Goal: Transaction & Acquisition: Purchase product/service

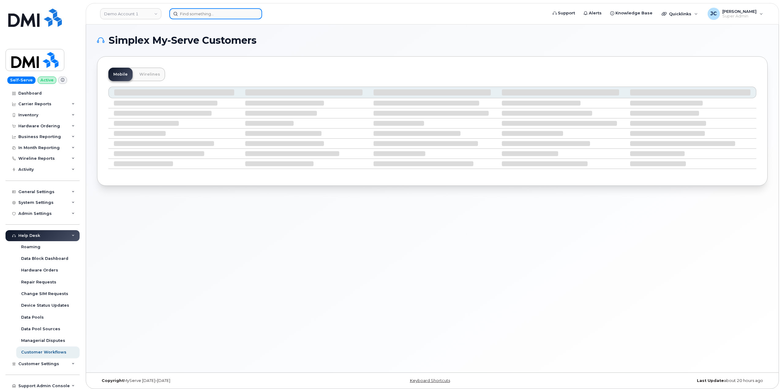
click at [210, 18] on input at bounding box center [215, 13] width 93 height 11
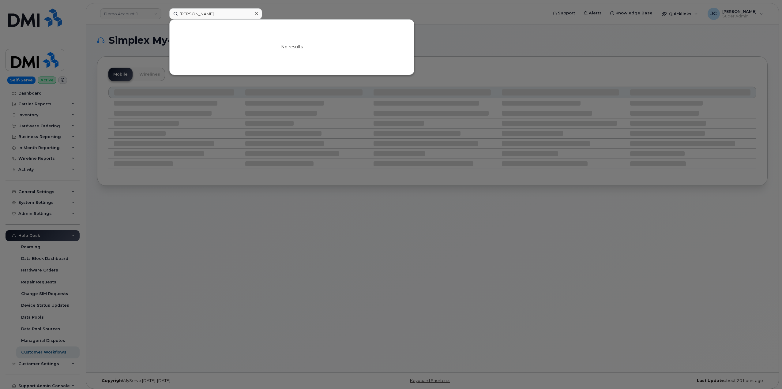
click at [281, 12] on div at bounding box center [391, 194] width 782 height 389
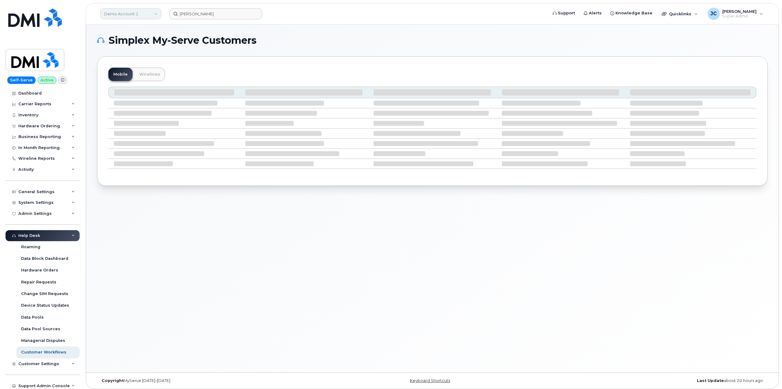
click at [149, 13] on link "Demo Account 1" at bounding box center [130, 13] width 61 height 11
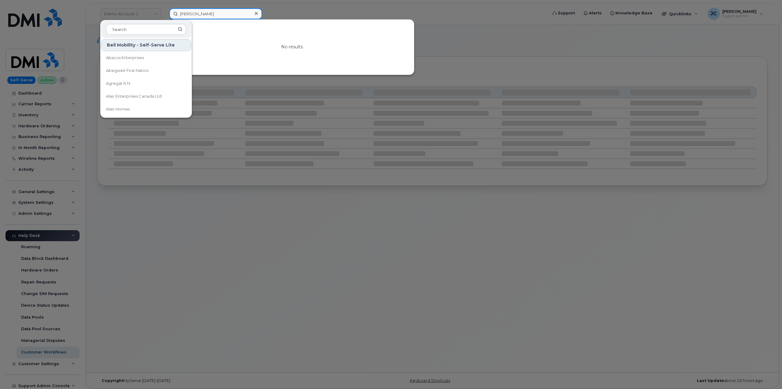
click at [203, 15] on input "ashley taler" at bounding box center [215, 13] width 93 height 11
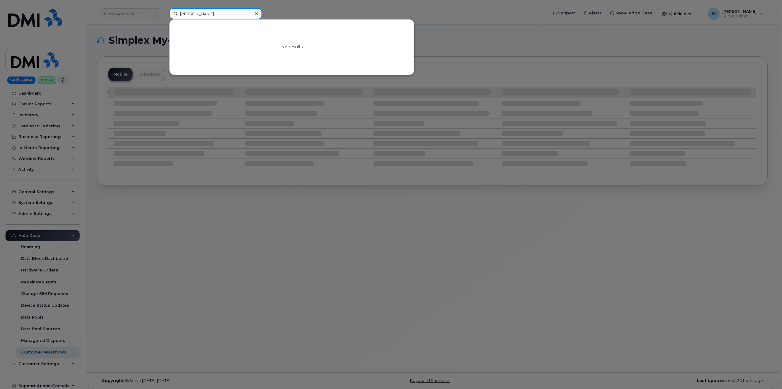
click at [198, 13] on input "ashley taler" at bounding box center [215, 13] width 93 height 11
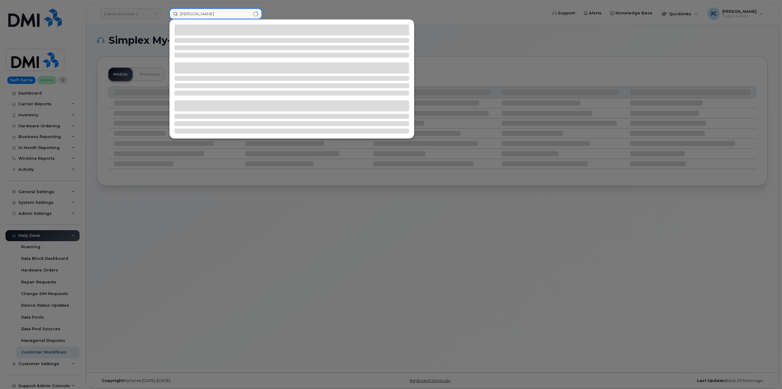
type input "[PERSON_NAME]"
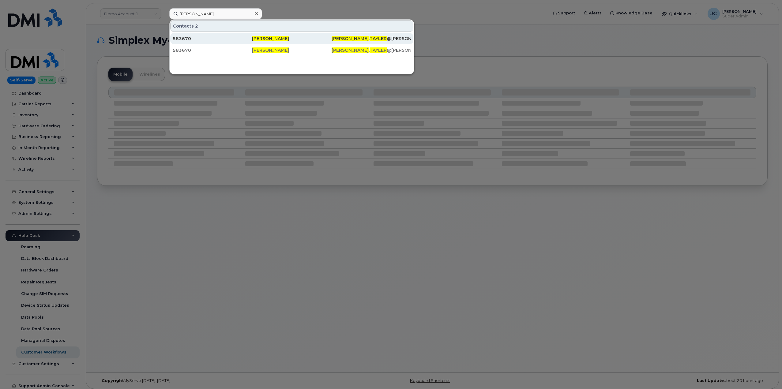
click at [267, 40] on span "[PERSON_NAME]" at bounding box center [270, 39] width 37 height 6
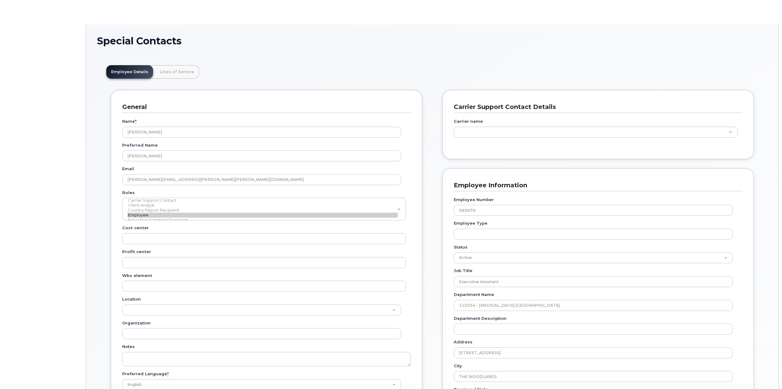
scroll to position [18, 0]
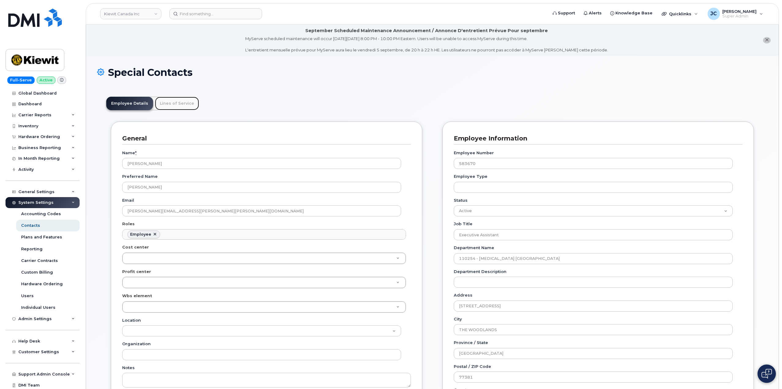
click at [178, 104] on link "Lines of Service" at bounding box center [177, 103] width 44 height 13
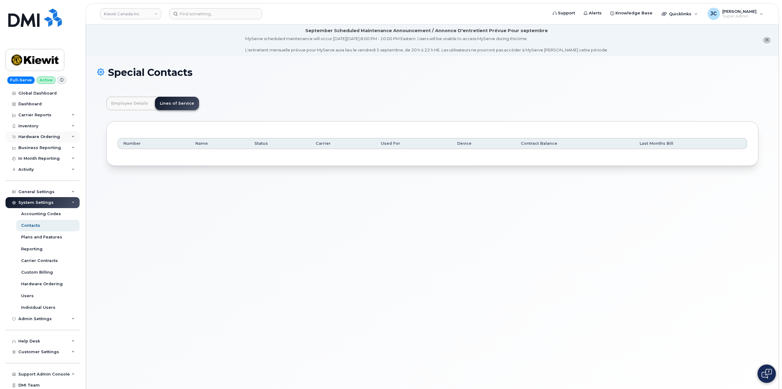
click at [72, 136] on icon at bounding box center [73, 136] width 3 height 3
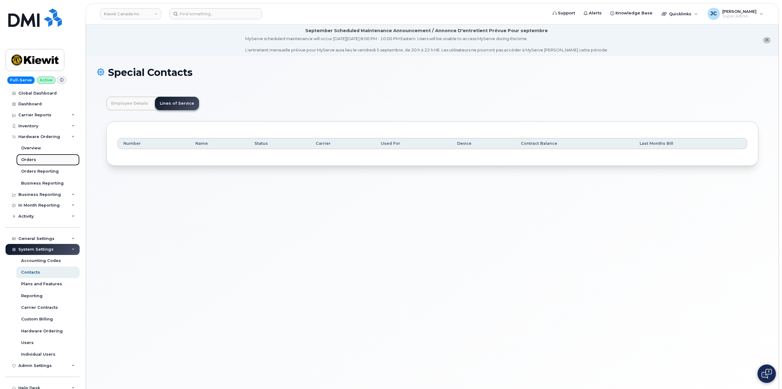
click at [26, 161] on div "Orders" at bounding box center [28, 160] width 15 height 6
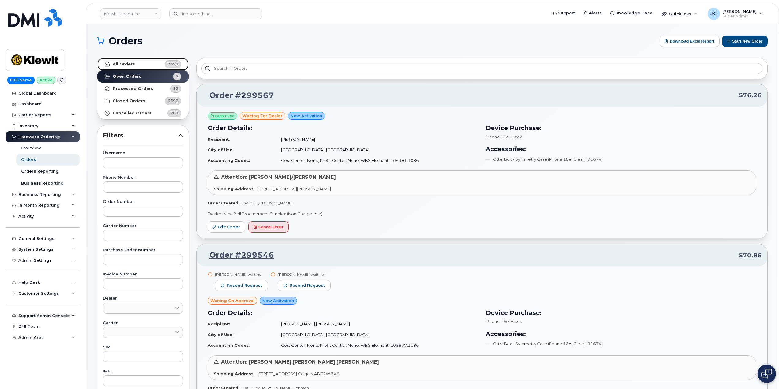
click at [139, 66] on link "All Orders 7392" at bounding box center [142, 64] width 91 height 12
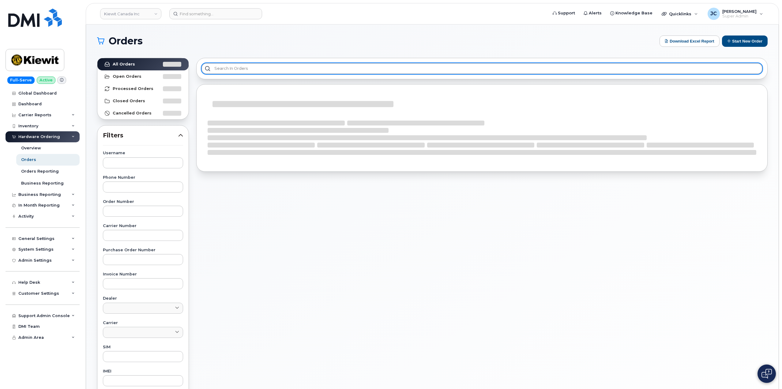
click at [241, 66] on input "text" at bounding box center [482, 68] width 561 height 11
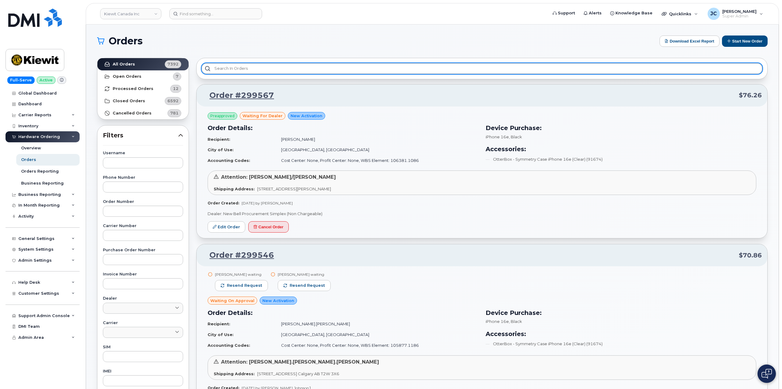
click at [232, 66] on input "text" at bounding box center [482, 68] width 561 height 11
paste input "ashley tayler"
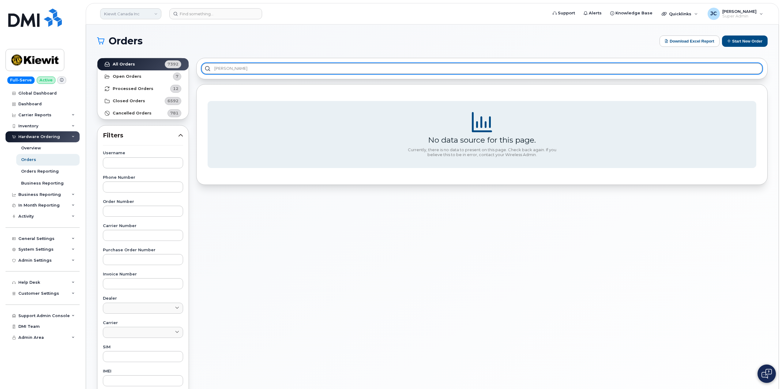
type input "ashley tayler"
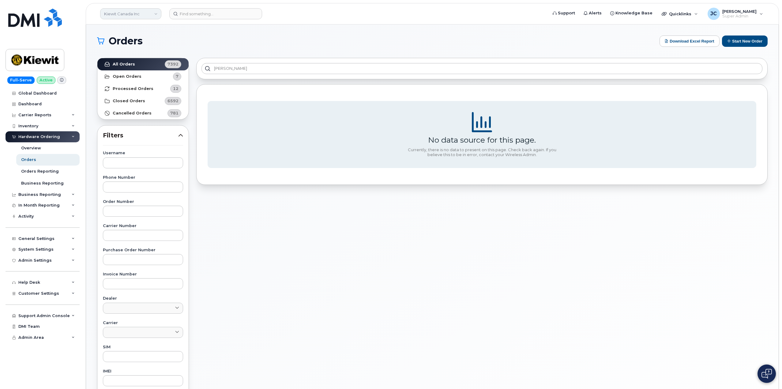
click at [156, 13] on link "Kiewit Canada Inc" at bounding box center [130, 13] width 61 height 11
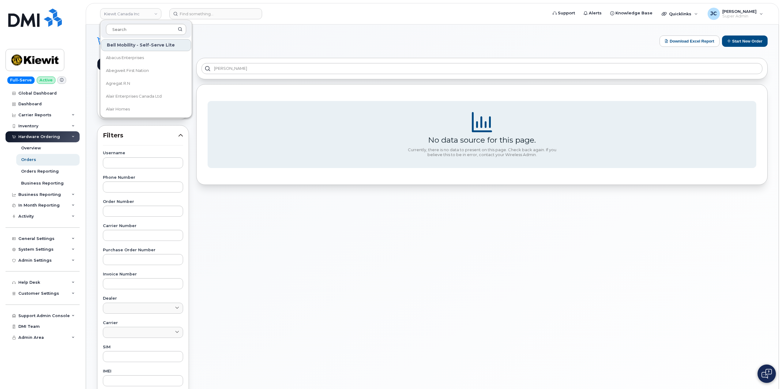
click at [140, 25] on input at bounding box center [146, 29] width 80 height 11
click at [157, 13] on link "Kiewit Canada Inc" at bounding box center [130, 13] width 61 height 11
type input "kie"
click at [128, 86] on span "Kiewit Corporation" at bounding box center [124, 84] width 37 height 6
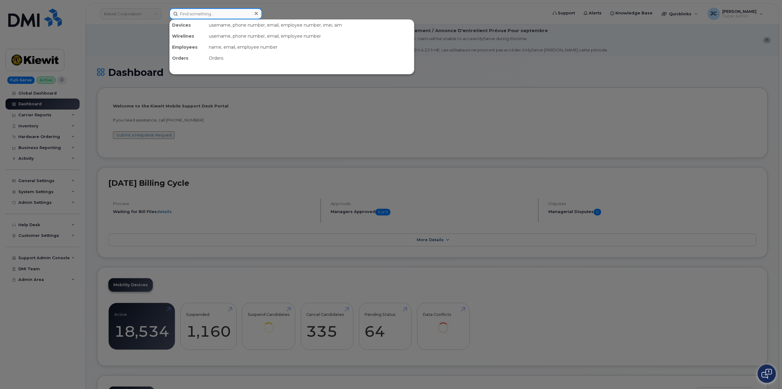
click at [211, 13] on input at bounding box center [215, 13] width 93 height 11
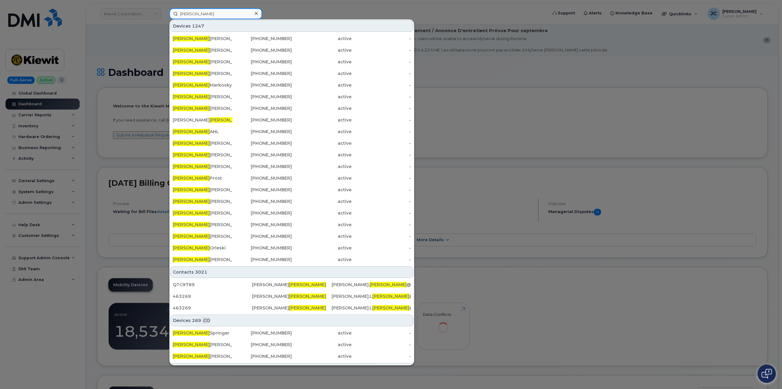
click at [207, 15] on input "ashley" at bounding box center [215, 13] width 93 height 11
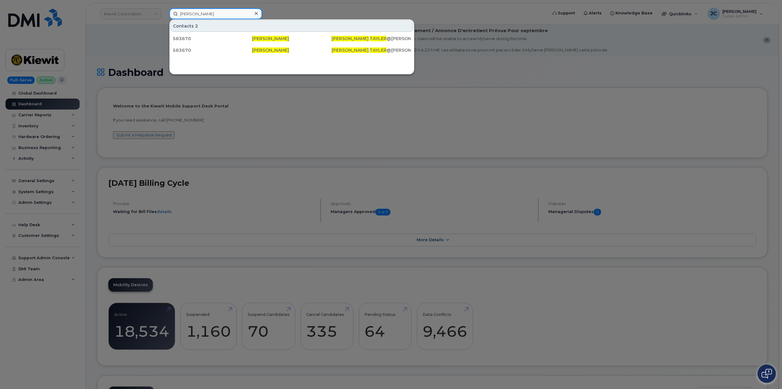
type input "[PERSON_NAME]"
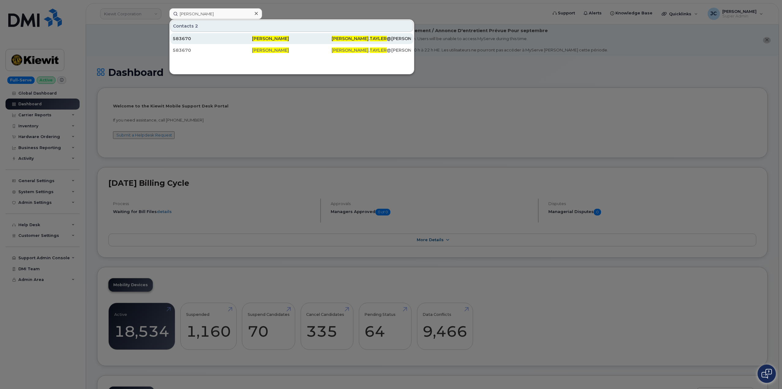
click at [215, 37] on div "583670" at bounding box center [212, 39] width 79 height 6
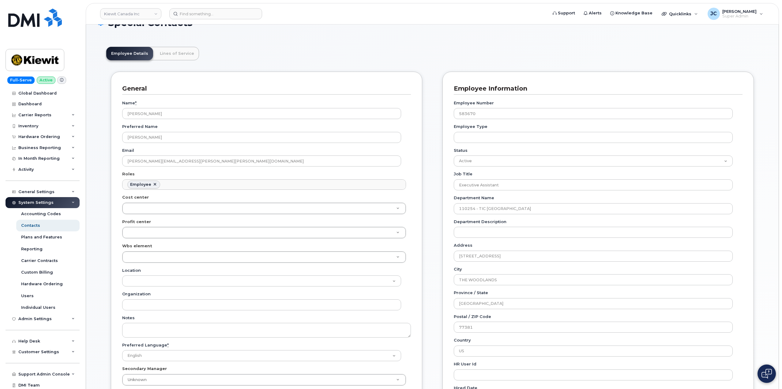
scroll to position [61, 0]
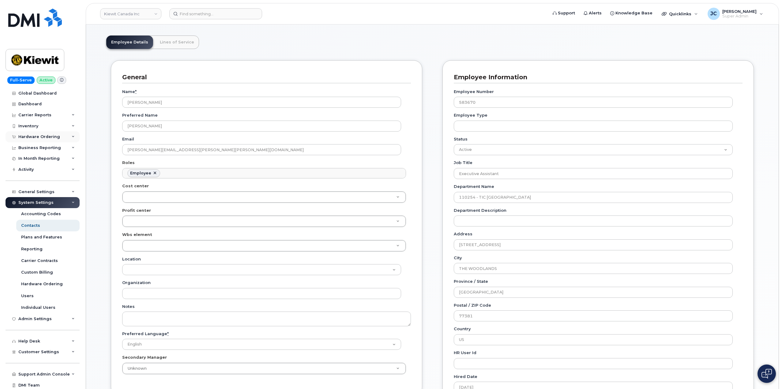
click at [50, 138] on div "Hardware Ordering" at bounding box center [39, 137] width 42 height 5
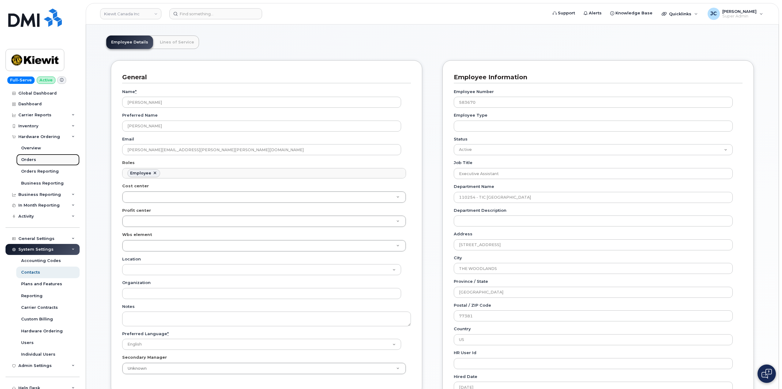
click at [30, 159] on div "Orders" at bounding box center [28, 160] width 15 height 6
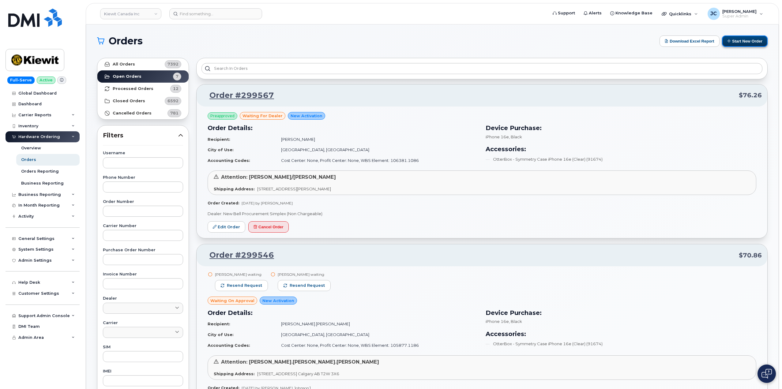
click at [746, 39] on button "Start New Order" at bounding box center [745, 41] width 46 height 11
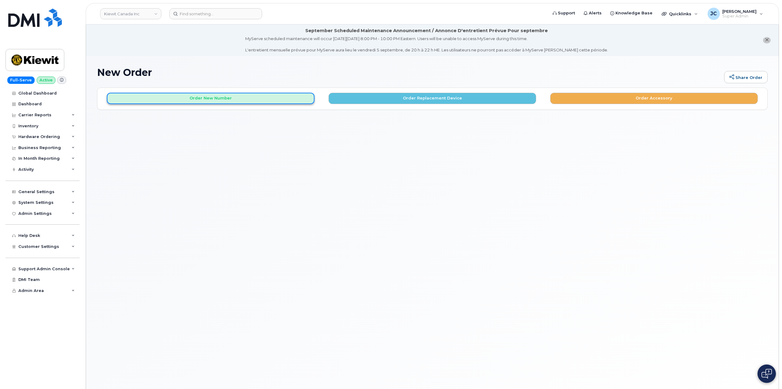
click at [207, 98] on button "Order New Number" at bounding box center [211, 98] width 208 height 11
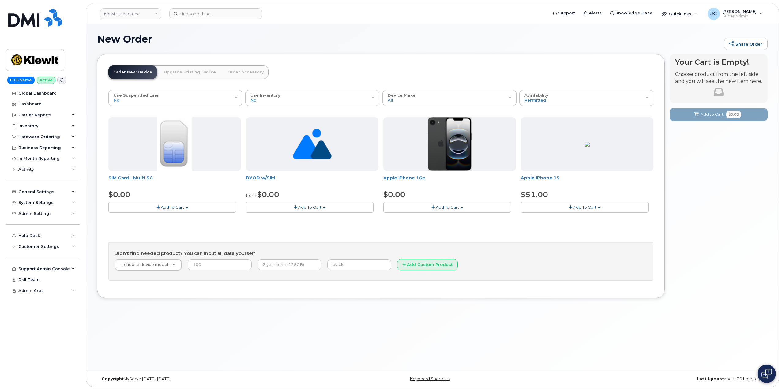
scroll to position [35, 0]
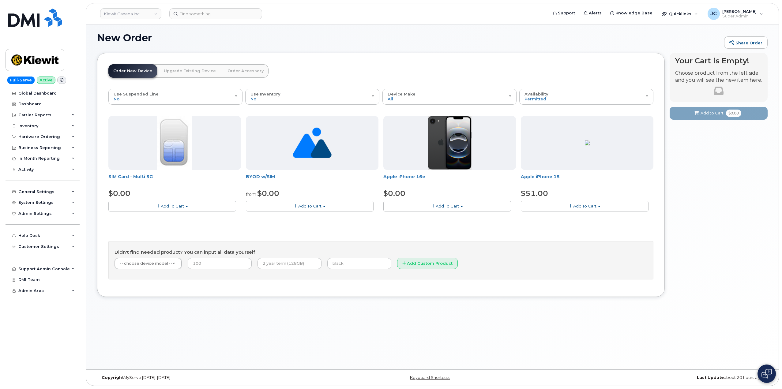
click at [455, 206] on span "Add To Cart" at bounding box center [447, 206] width 23 height 5
click at [426, 215] on link "$0.00 - 3 Year Activation (128GB)" at bounding box center [424, 218] width 79 height 8
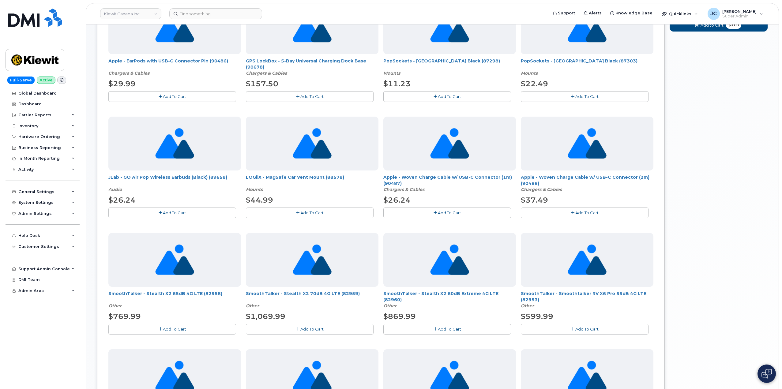
scroll to position [169, 0]
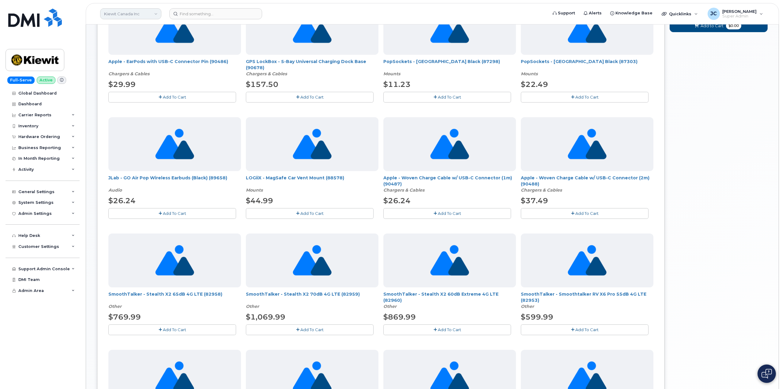
click at [155, 16] on link "Kiewit Canada Inc" at bounding box center [130, 13] width 61 height 11
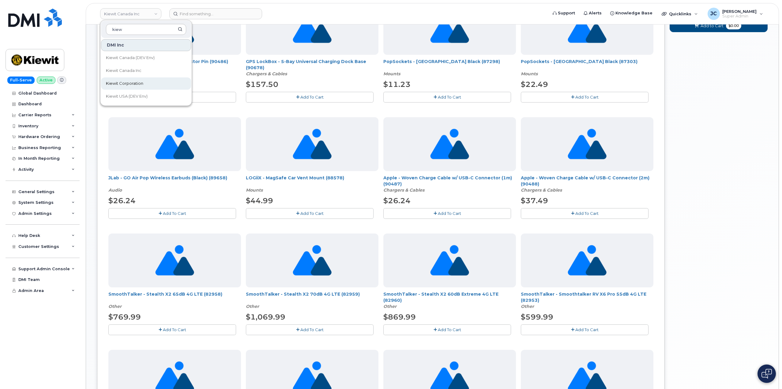
type input "kiew"
click at [137, 85] on span "Kiewit Corporation" at bounding box center [124, 84] width 37 height 6
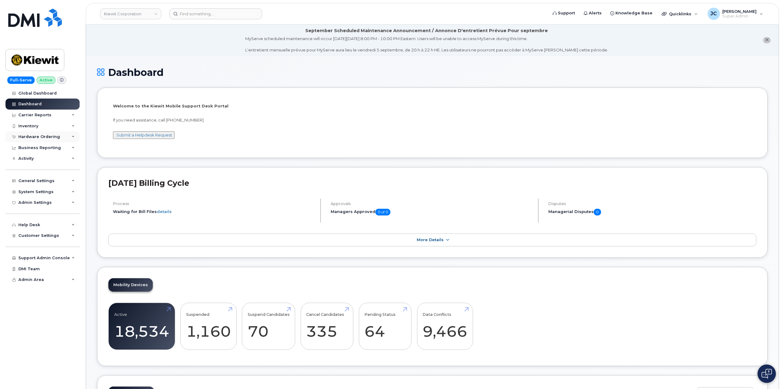
click at [72, 137] on icon at bounding box center [73, 136] width 3 height 3
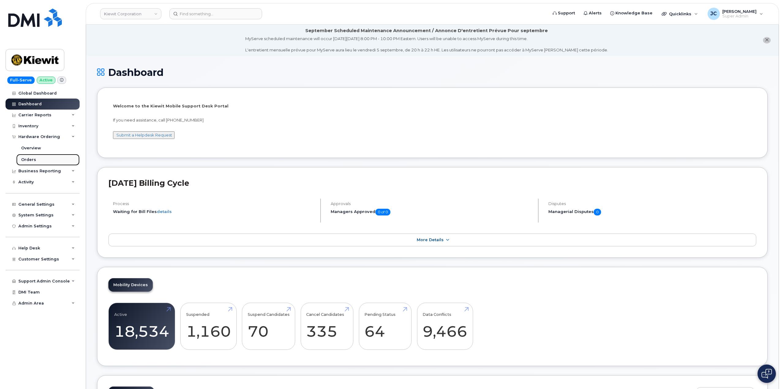
click at [32, 160] on div "Orders" at bounding box center [28, 160] width 15 height 6
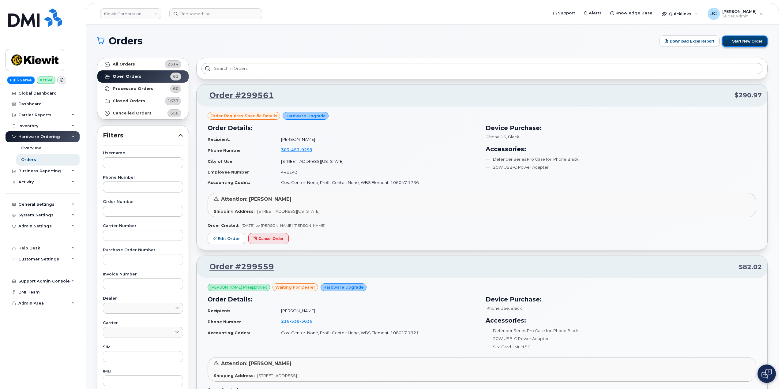
click at [749, 39] on button "Start New Order" at bounding box center [745, 41] width 46 height 11
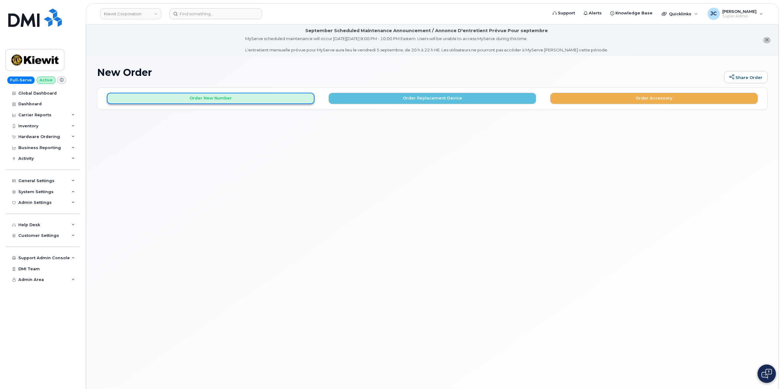
click at [213, 102] on button "Order New Number" at bounding box center [211, 98] width 208 height 11
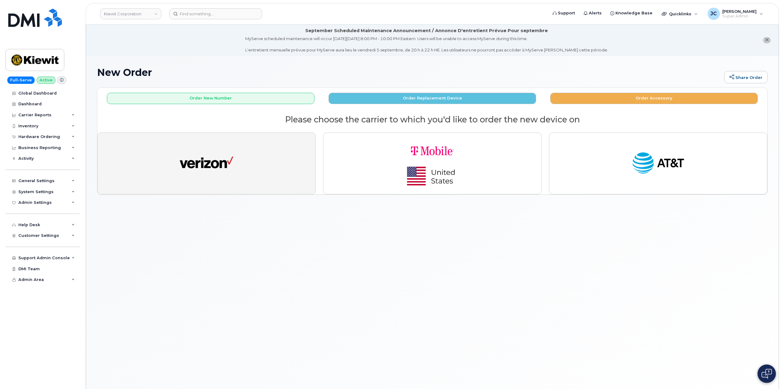
click at [206, 167] on img "button" at bounding box center [207, 164] width 54 height 28
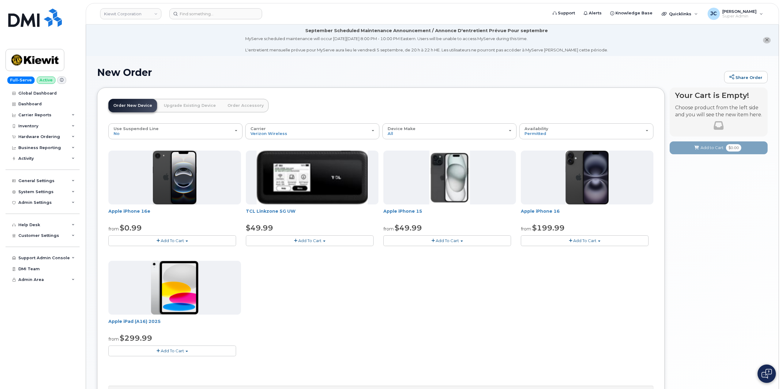
click at [171, 238] on span "Add To Cart" at bounding box center [172, 240] width 23 height 5
click at [170, 251] on link "$0.99 - 2 Year Activation (128GB)" at bounding box center [149, 252] width 79 height 8
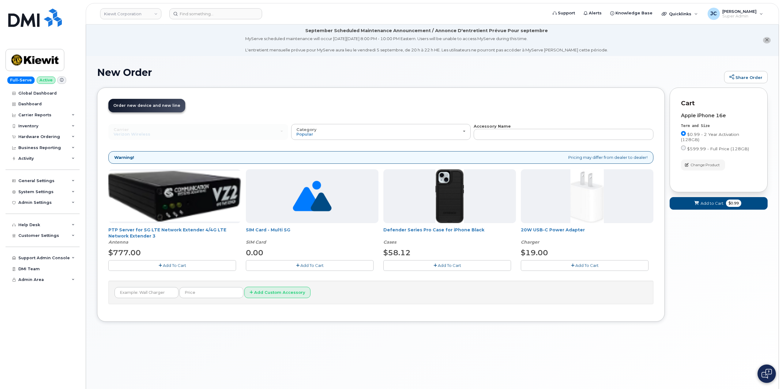
click at [462, 267] on button "Add To Cart" at bounding box center [448, 265] width 128 height 11
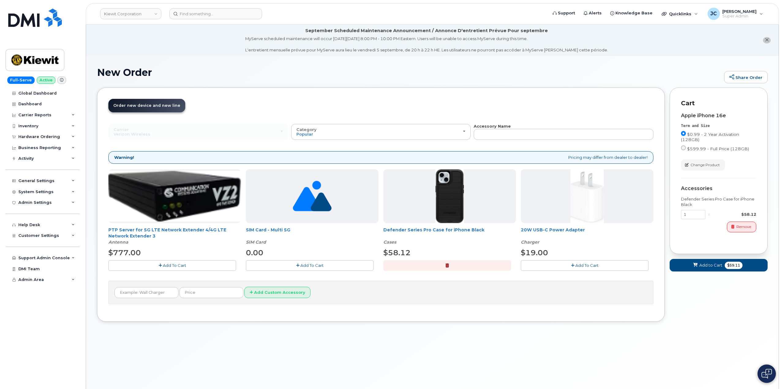
click at [588, 265] on span "Add To Cart" at bounding box center [587, 265] width 23 height 5
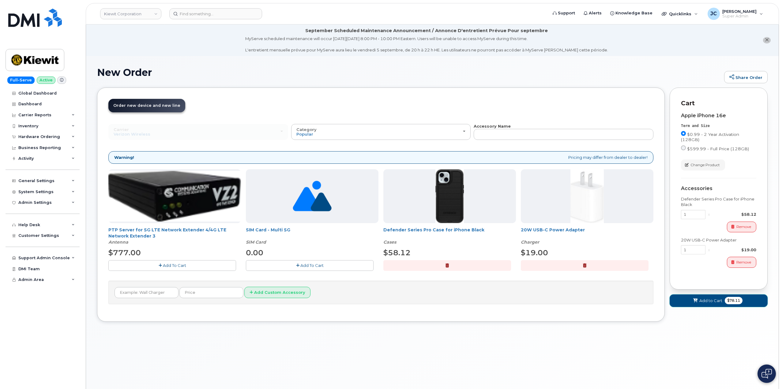
click at [712, 301] on span "Add to Cart" at bounding box center [711, 301] width 23 height 6
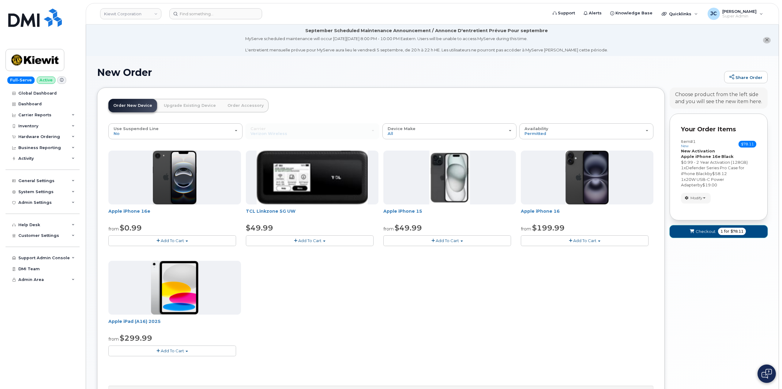
click at [704, 231] on span "Checkout" at bounding box center [706, 232] width 20 height 6
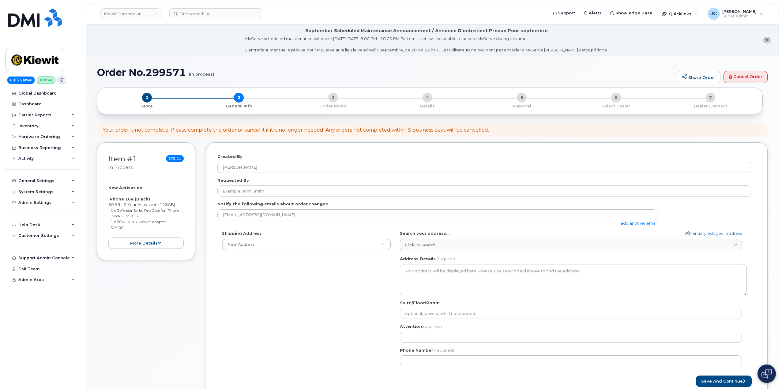
select select
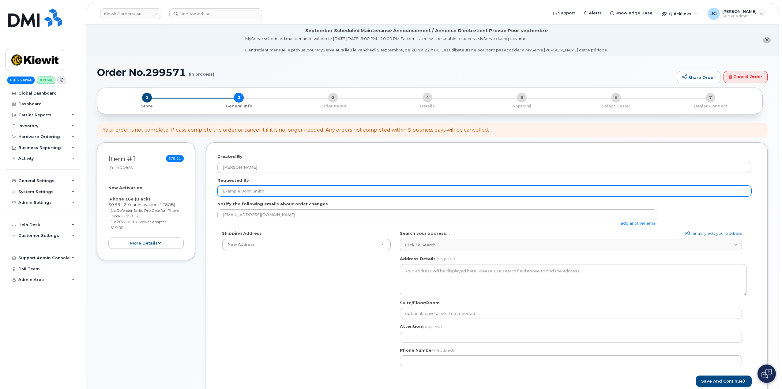
click at [254, 190] on input "Requested By" at bounding box center [485, 191] width 534 height 11
type input "[PERSON_NAME]"
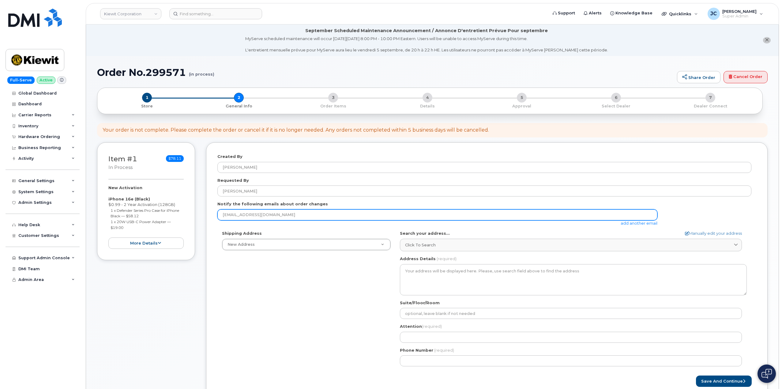
drag, startPoint x: 296, startPoint y: 215, endPoint x: 210, endPoint y: 211, distance: 85.9
click at [210, 211] on div "Created By Jene Cook Requested By Rhonda Hunzicker Notify the following emails …" at bounding box center [487, 270] width 562 height 256
paste input "RHONDA.HUNZICKER@KIEWIT.COM"
type input "RHONDA.HUNZICKER@KIEWIT.COM"
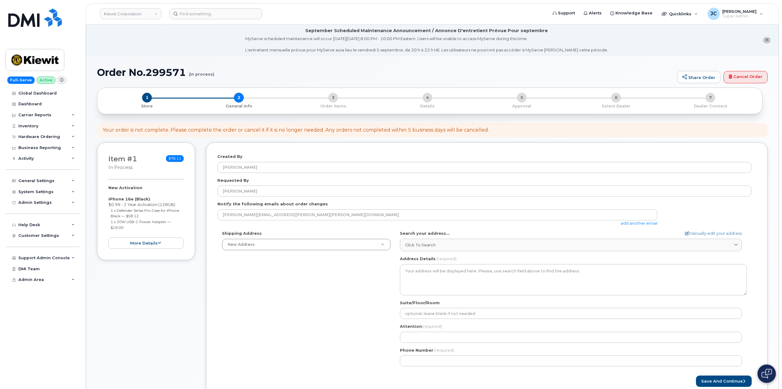
click at [347, 228] on form "Created By Jene Cook Requested By Rhonda Hunzicker Notify the following emails …" at bounding box center [487, 270] width 539 height 233
click at [642, 222] on link "add another email" at bounding box center [639, 223] width 37 height 5
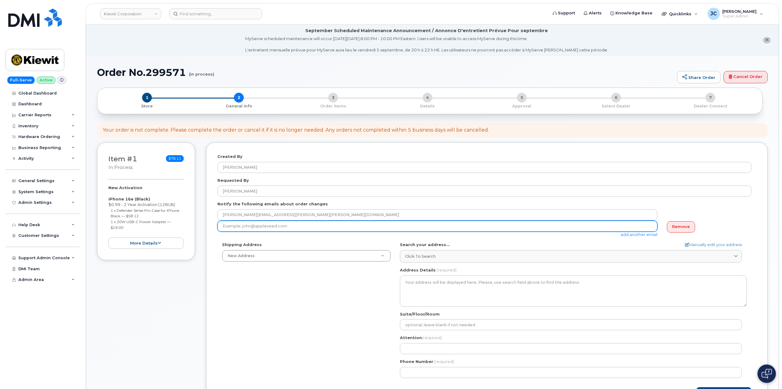
click at [256, 228] on input "email" at bounding box center [438, 226] width 440 height 11
type input "ashley.tayler@kiewit.com"
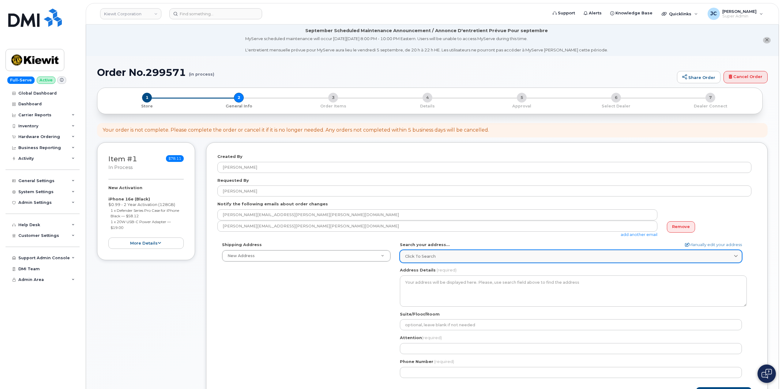
click at [435, 255] on div "Click to search" at bounding box center [571, 257] width 332 height 6
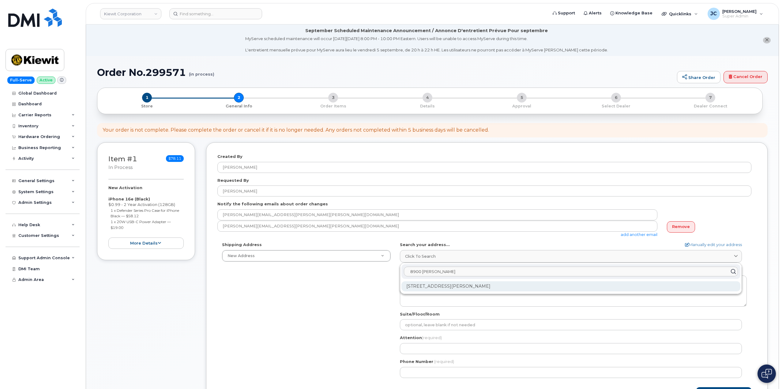
type input "8900 Renner"
click at [448, 288] on div "8900 Renner Blvd Lenexa KS 66219-3049" at bounding box center [571, 287] width 339 height 10
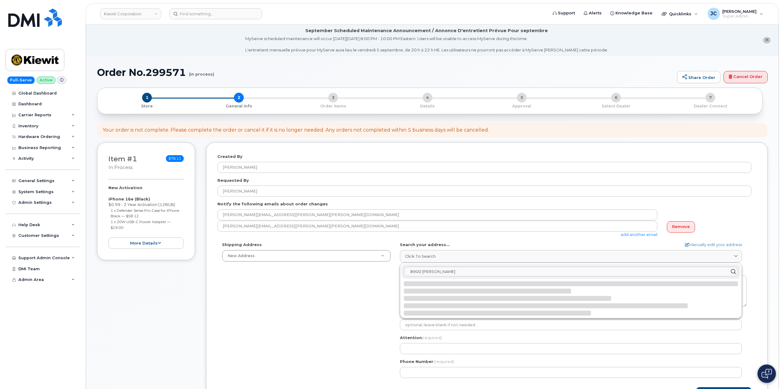
select select
type textarea "8900 Renner Blvd LENEXA KS 66219-3049 UNITED STATES"
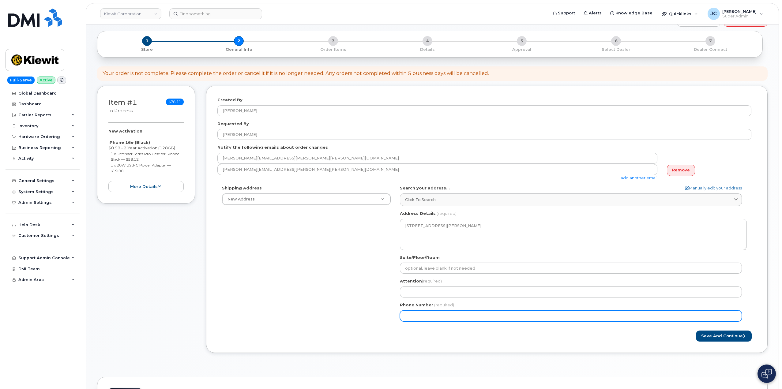
scroll to position [61, 0]
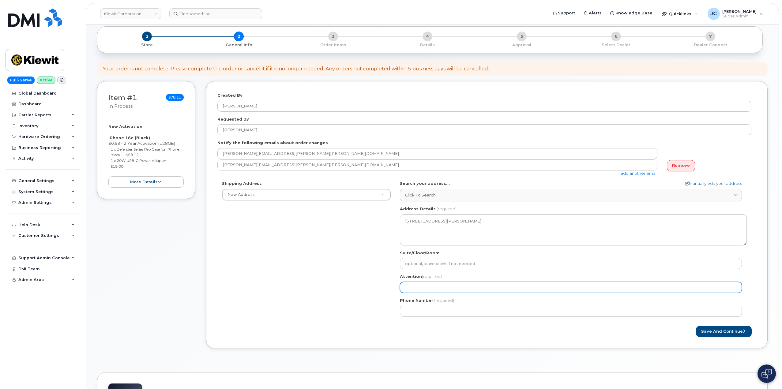
click at [421, 290] on input "Attention (required)" at bounding box center [571, 287] width 342 height 11
select select
type input "A"
select select
type input "AT"
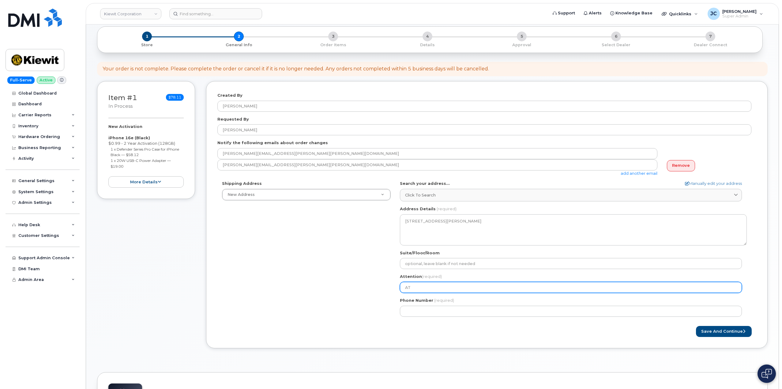
select select
type input "ATT"
select select
type input "ATTN"
select select
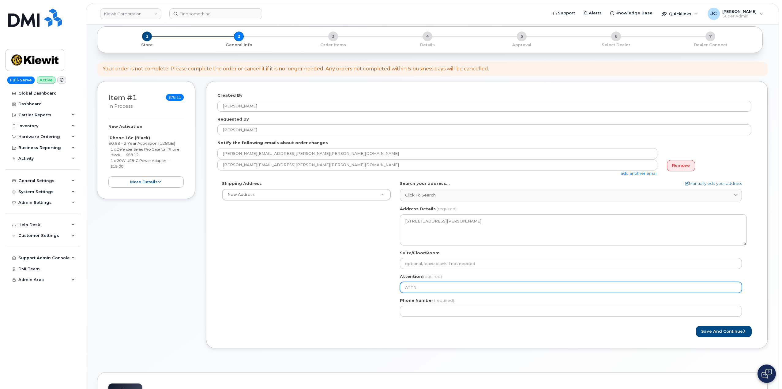
type input "ATTN:"
select select
type input "ATTN: R"
select select
type input "ATTN: Rh"
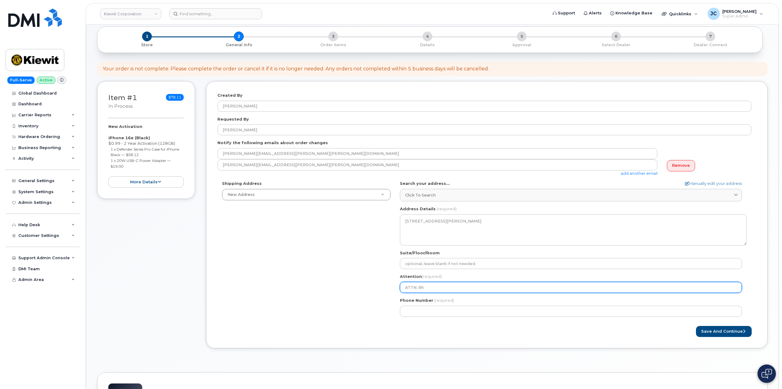
select select
type input "ATTN: Rho"
select select
type input "ATTN: Rhon"
select select
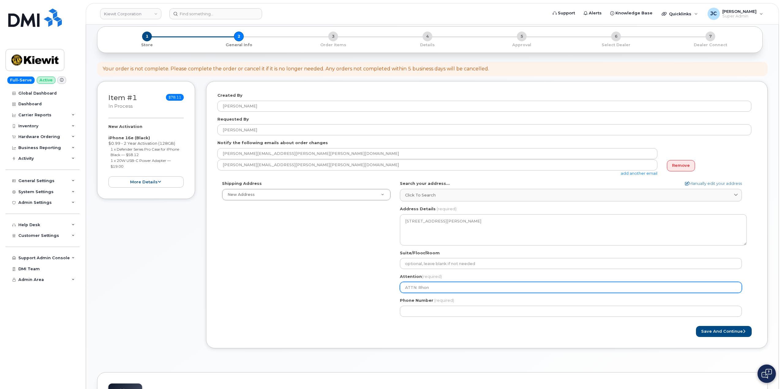
type input "ATTN: Rhond"
select select
type input "ATTN: Rhonda"
select select
type input "ATTN: Rhonda H"
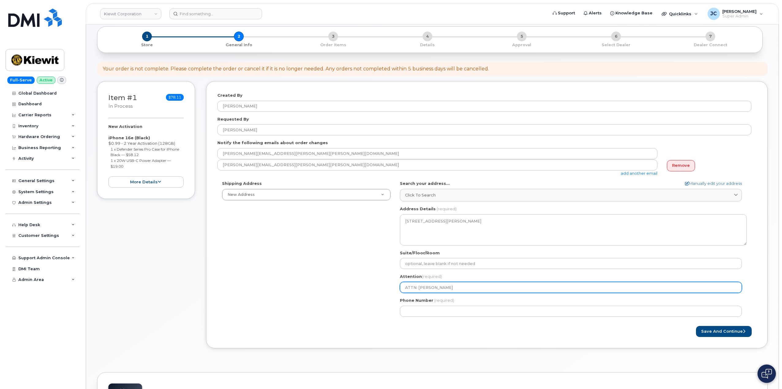
select select
type input "ATTN: Rhonda Hu"
select select
type input "ATTN: Rhonda Hun"
select select
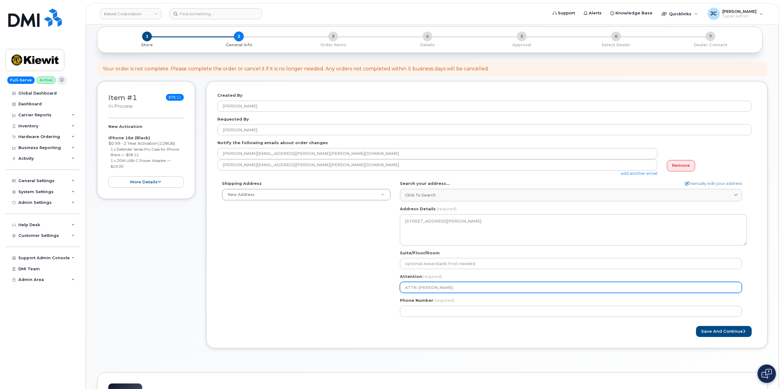
type input "ATTN: Rhonda Hunz"
select select
type input "ATTN: Rhonda Hunzi"
select select
type input "ATTN: Rhonda Hunzic"
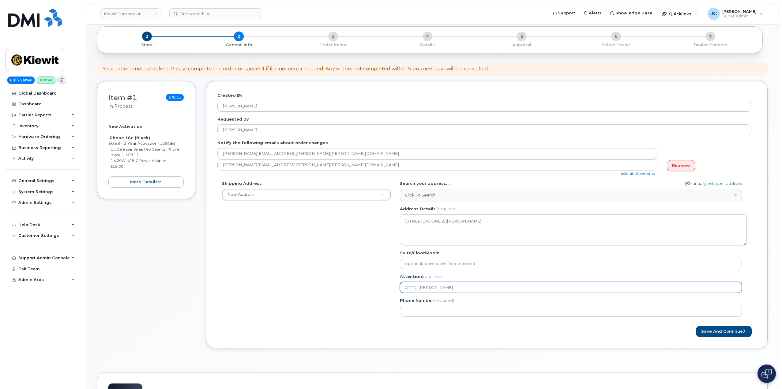
select select
type input "ATTN: Rhonda Hunzick"
select select
type input "ATTN: Rhonda Hunzicke"
select select
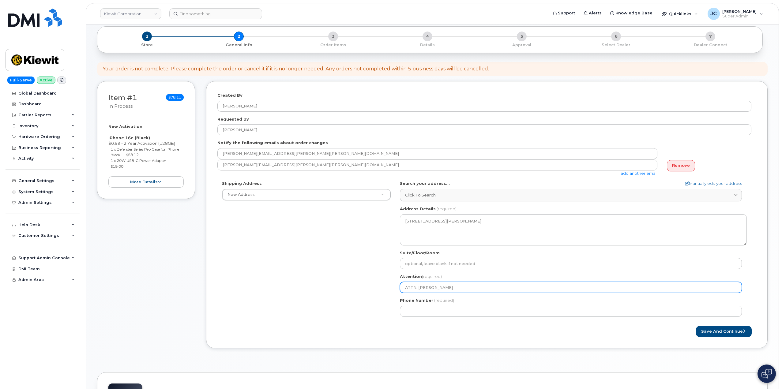
type input "ATTN: [PERSON_NAME]"
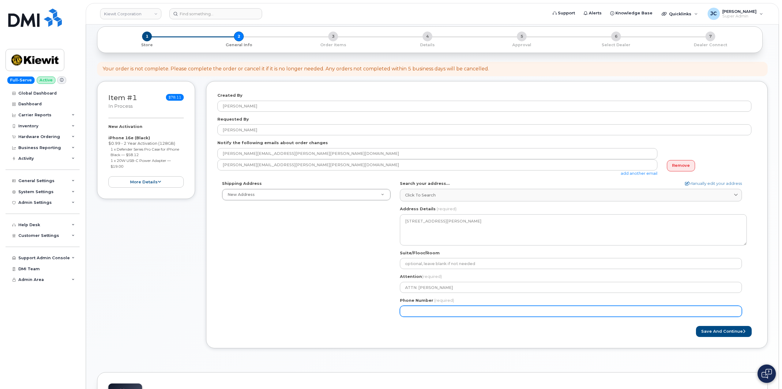
click at [429, 307] on input "Phone Number" at bounding box center [571, 311] width 342 height 11
paste input "913.2445570"
type input "913.2445570"
click at [415, 311] on input "913.2445570" at bounding box center [571, 311] width 342 height 11
select select
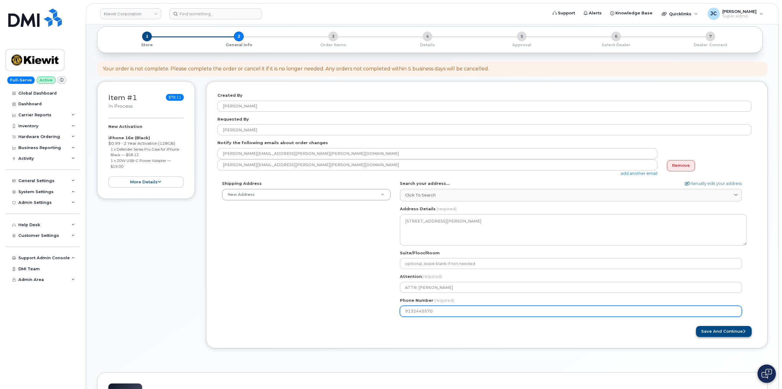
type input "9132445570"
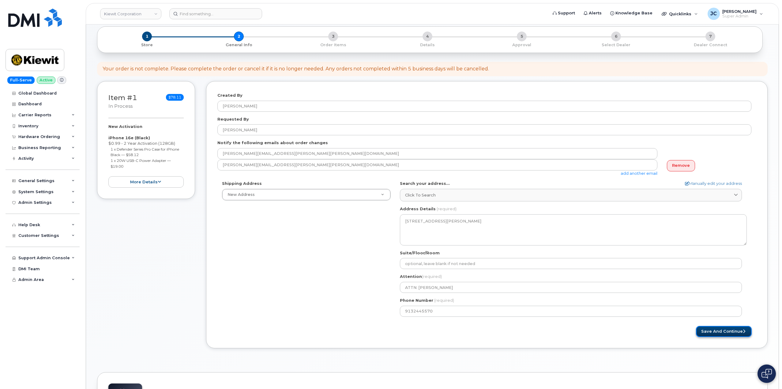
click at [725, 331] on button "Save and Continue" at bounding box center [724, 331] width 56 height 11
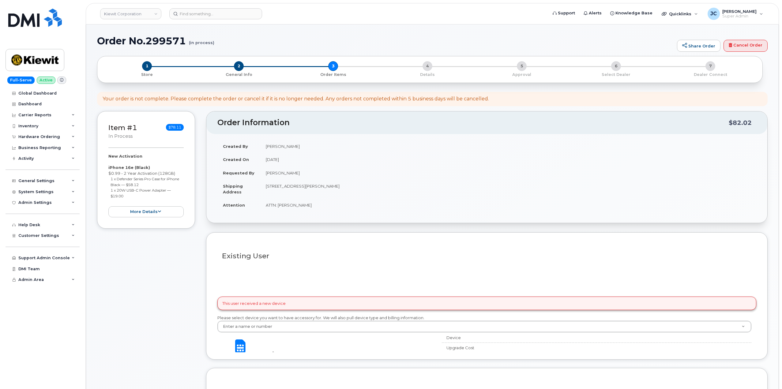
select select
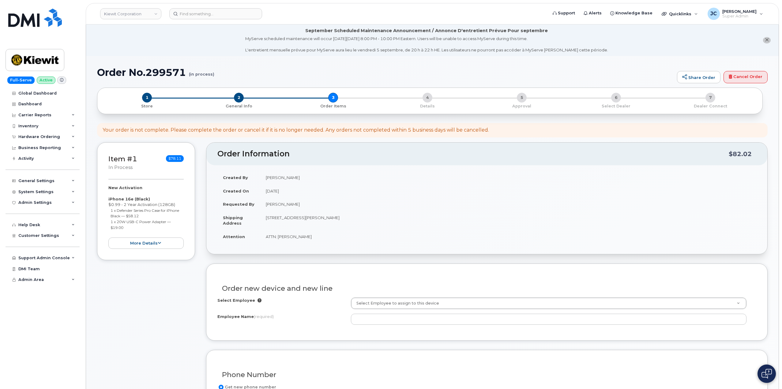
scroll to position [31, 0]
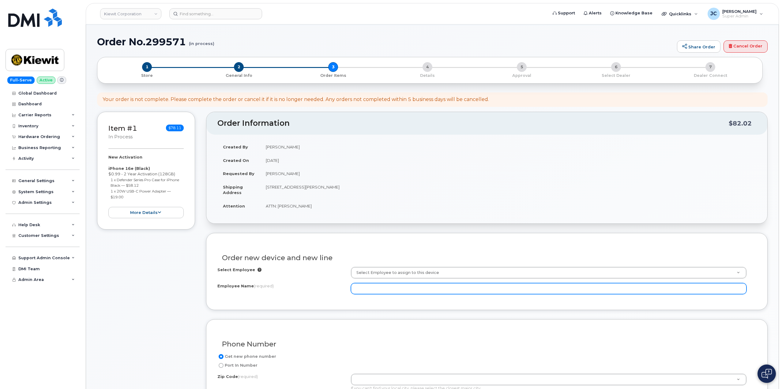
click at [395, 289] on input "Employee Name (required)" at bounding box center [549, 288] width 396 height 11
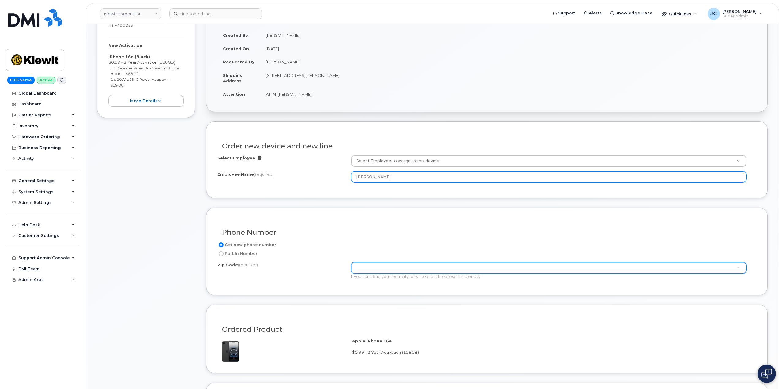
scroll to position [153, 0]
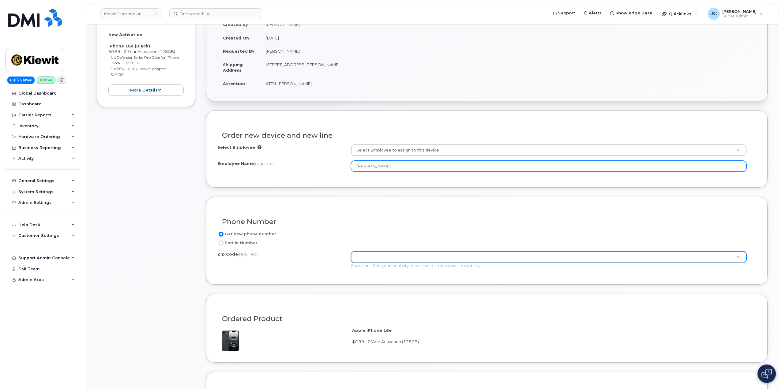
type input "[PERSON_NAME]"
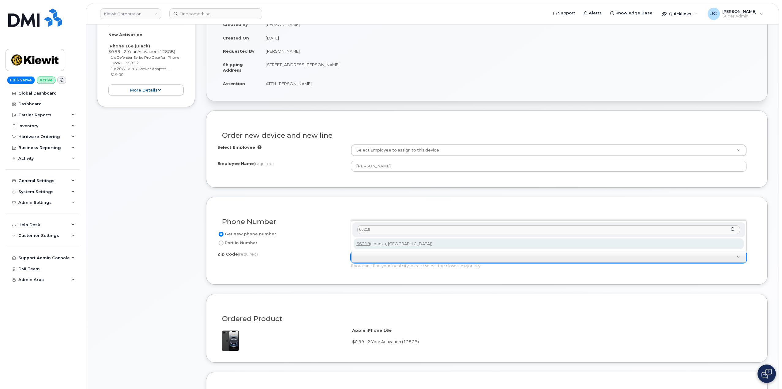
type input "66219"
type input "66219 (Lenexa, KS)"
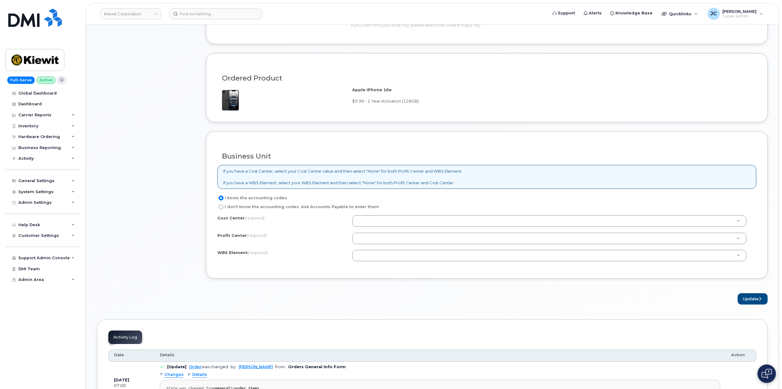
scroll to position [398, 0]
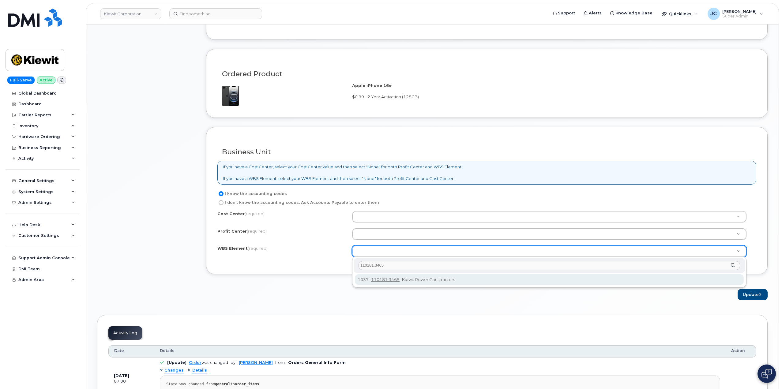
type input "110181.3465"
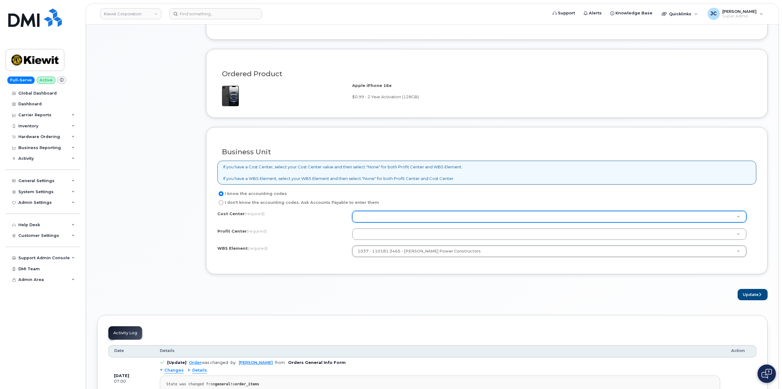
click at [363, 212] on div at bounding box center [549, 217] width 395 height 12
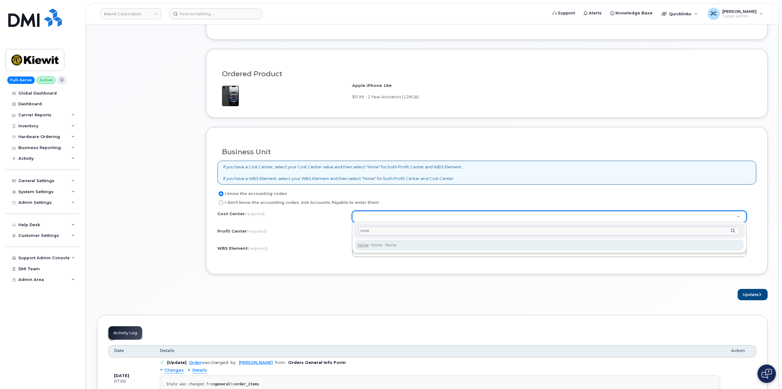
type input "none"
type input "None"
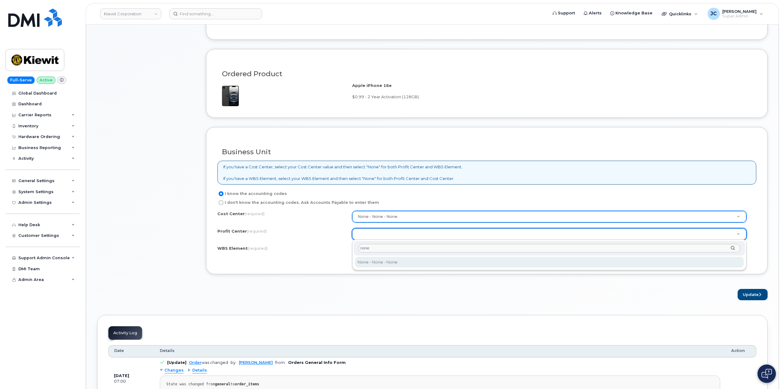
type input "none"
select select "None"
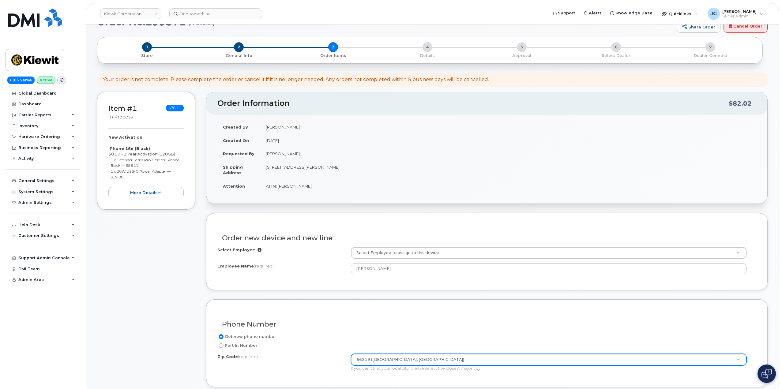
scroll to position [61, 0]
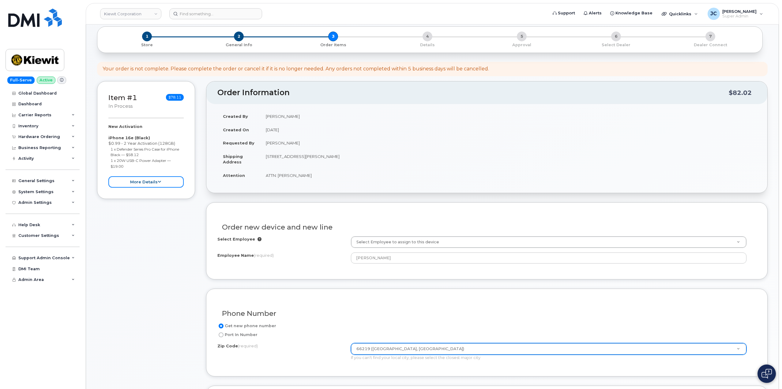
click at [156, 184] on button "more details" at bounding box center [145, 181] width 75 height 11
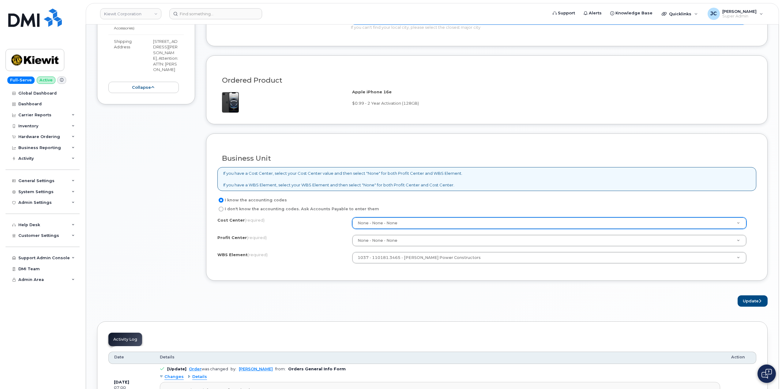
scroll to position [398, 0]
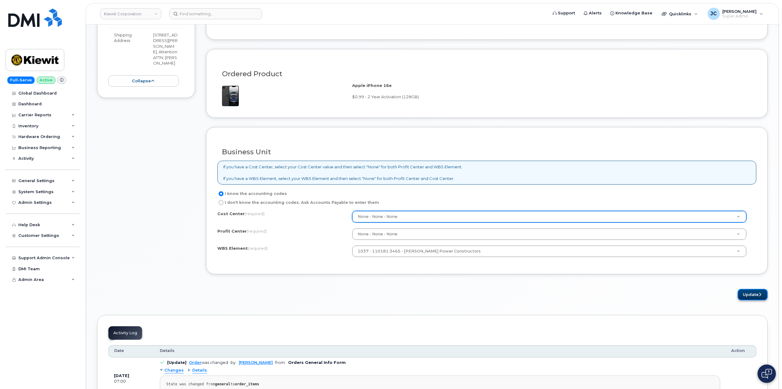
click at [752, 294] on button "Update" at bounding box center [753, 294] width 30 height 11
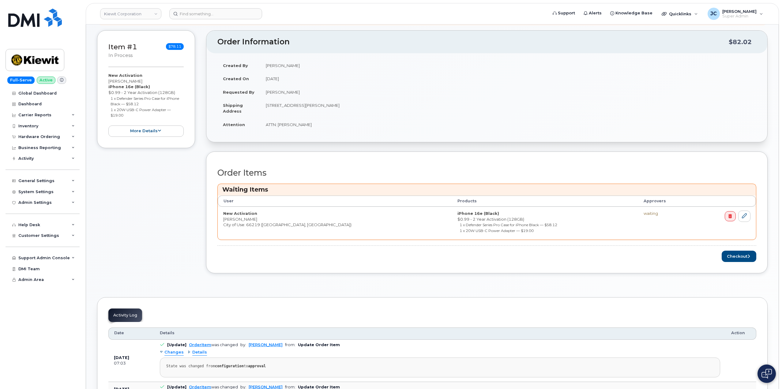
scroll to position [153, 0]
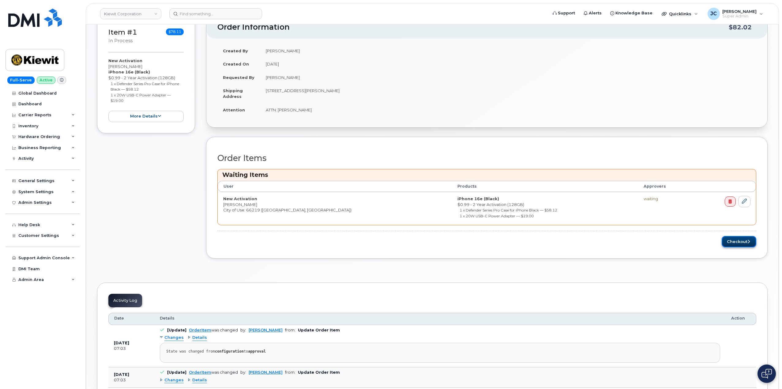
click at [734, 242] on button "Checkout" at bounding box center [739, 241] width 35 height 11
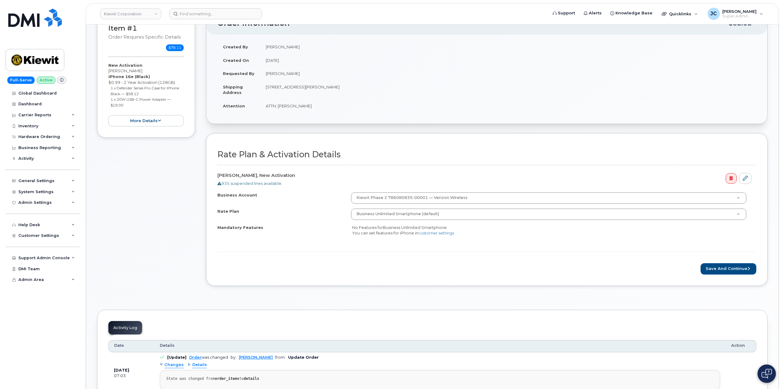
scroll to position [123, 0]
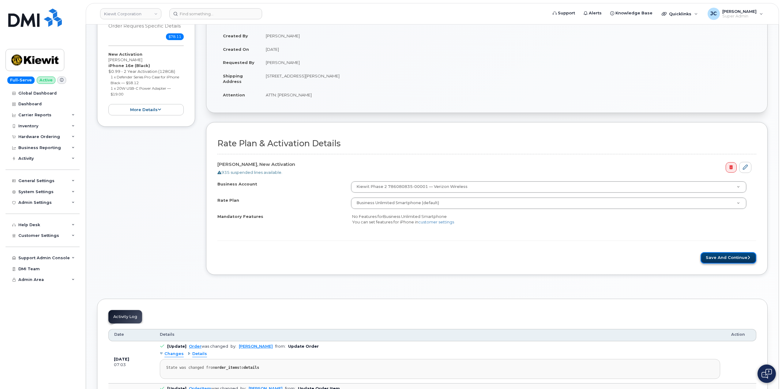
click at [729, 257] on button "Save and Continue" at bounding box center [729, 257] width 56 height 11
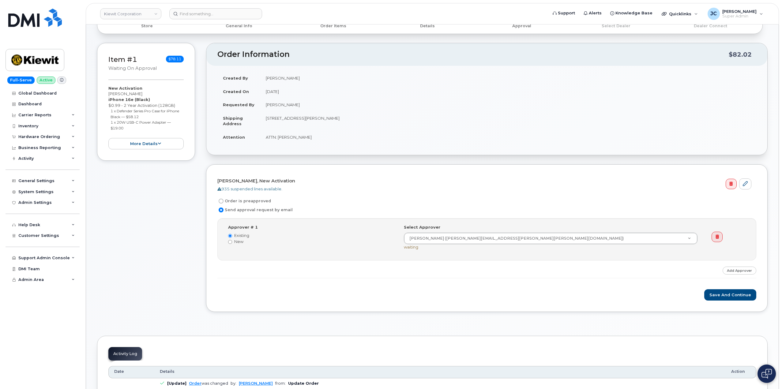
scroll to position [92, 0]
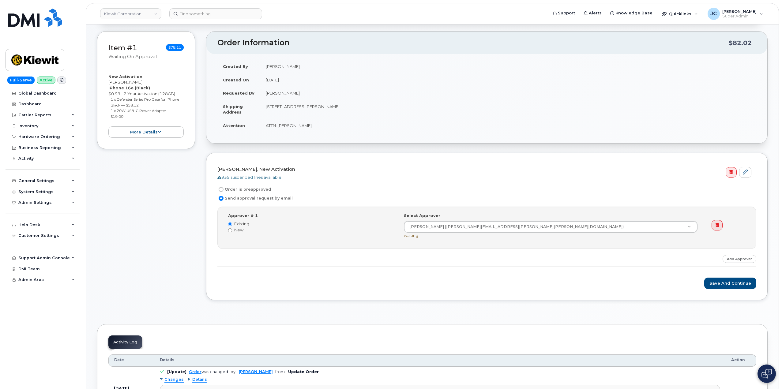
click at [254, 189] on label "Order is preapproved" at bounding box center [245, 189] width 54 height 7
click at [224, 189] on input "Order is preapproved" at bounding box center [221, 189] width 5 height 5
radio input "true"
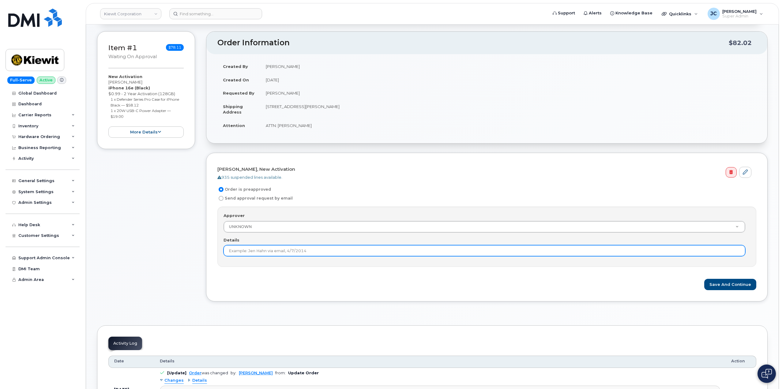
click at [319, 252] on input "Details" at bounding box center [485, 250] width 522 height 11
type input "This order is pre-approved as it is within approved cost range."
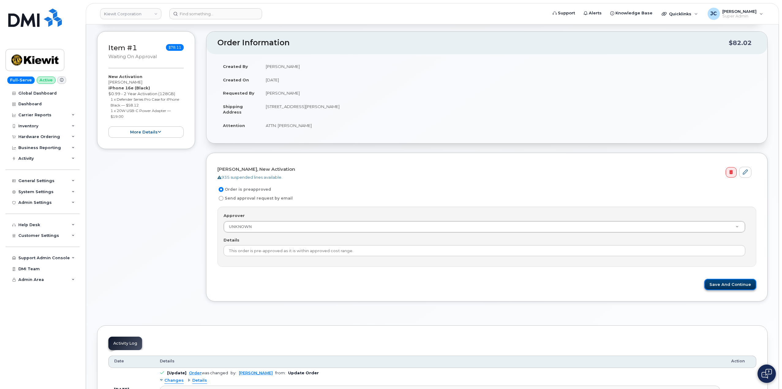
click at [729, 282] on button "Save and Continue" at bounding box center [731, 284] width 52 height 11
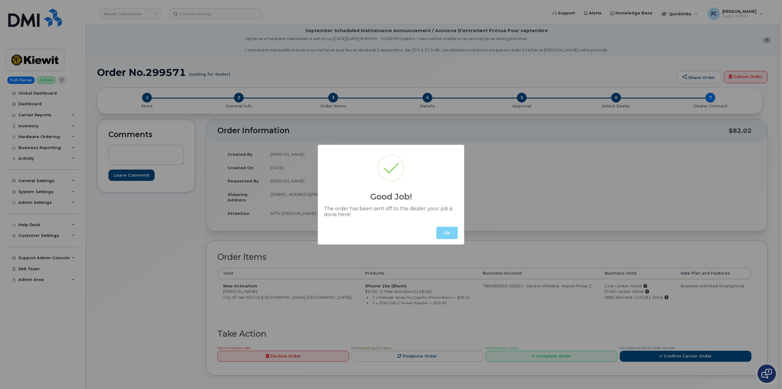
drag, startPoint x: 443, startPoint y: 233, endPoint x: 269, endPoint y: 120, distance: 207.3
click at [435, 231] on div "OK" at bounding box center [391, 233] width 146 height 23
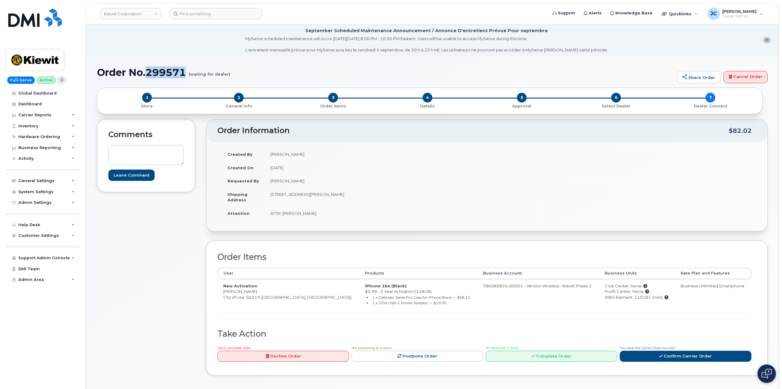
drag, startPoint x: 186, startPoint y: 74, endPoint x: 152, endPoint y: 74, distance: 33.7
click at [152, 75] on h1 "Order No.299571 (waiting for dealer)" at bounding box center [385, 72] width 577 height 11
drag, startPoint x: 154, startPoint y: 73, endPoint x: 149, endPoint y: 64, distance: 9.9
drag, startPoint x: 147, startPoint y: 71, endPoint x: 177, endPoint y: 69, distance: 30.4
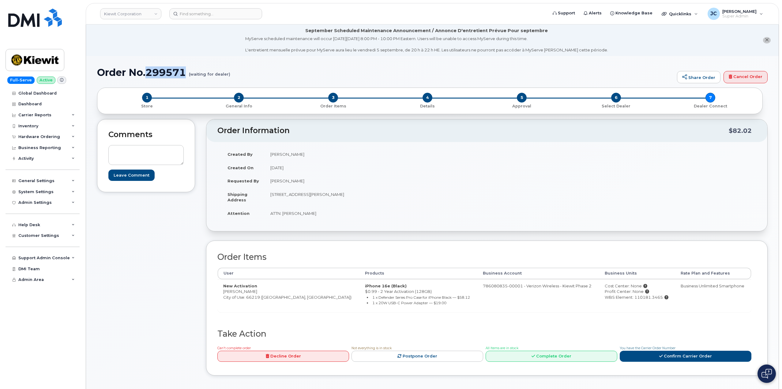
click at [185, 68] on h1 "Order No.299571 (waiting for dealer)" at bounding box center [385, 72] width 577 height 11
copy h1 "299571"
